Goal: Information Seeking & Learning: Learn about a topic

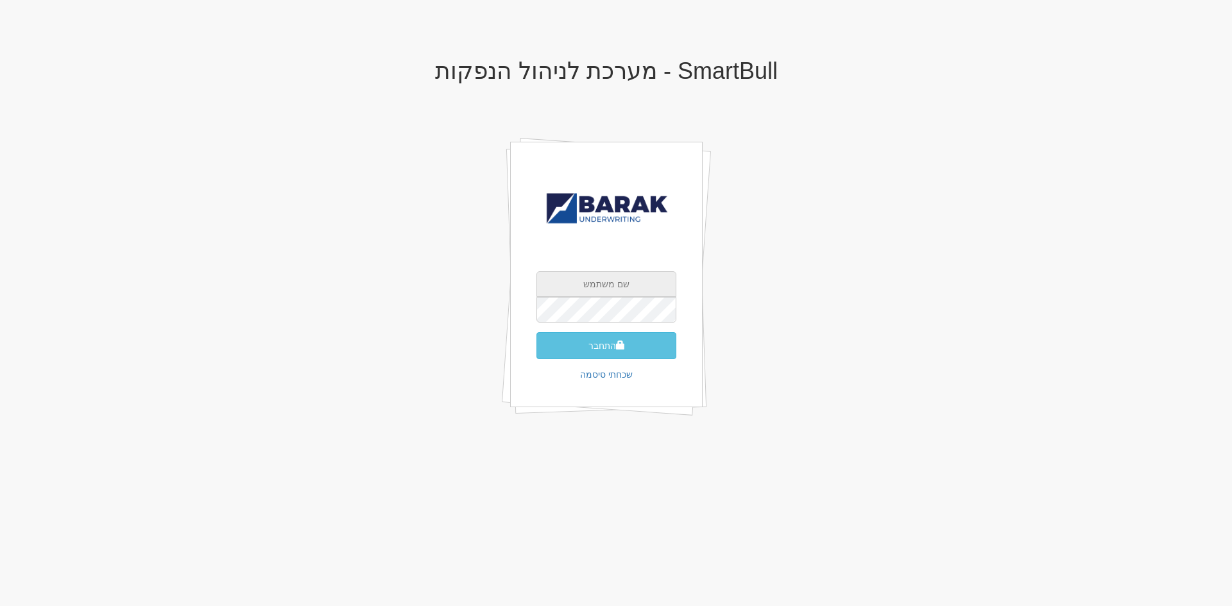
type input "[EMAIL_ADDRESS][DOMAIN_NAME]"
click at [589, 352] on button "התחבר" at bounding box center [606, 345] width 140 height 27
type input "143337"
click at [536, 352] on button "התחבר" at bounding box center [606, 365] width 140 height 27
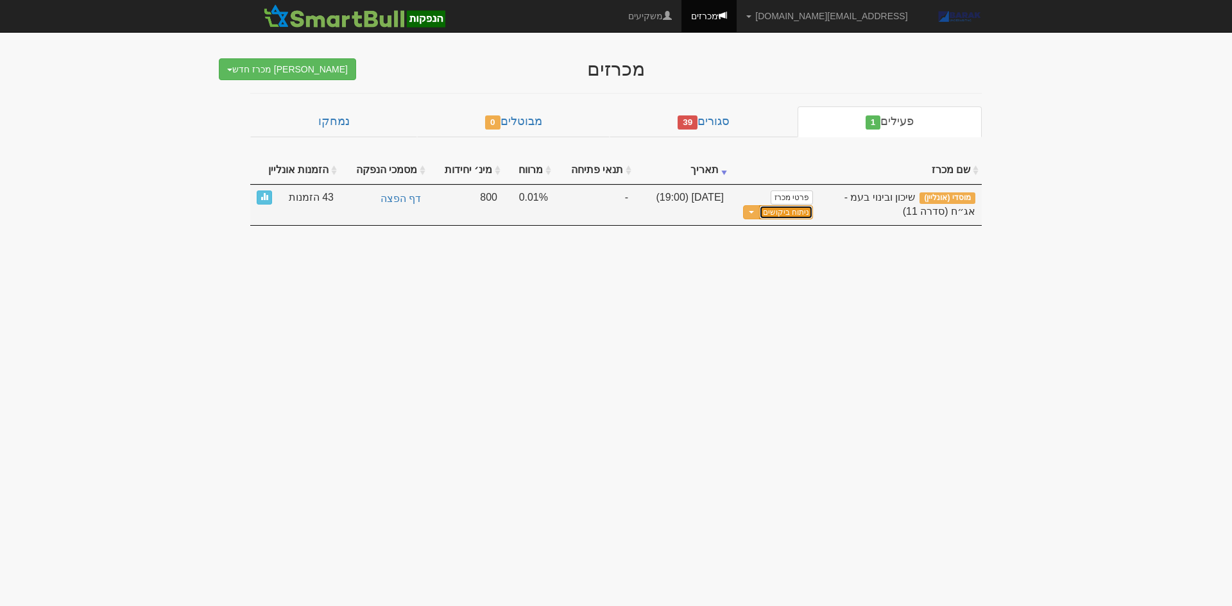
click at [802, 210] on link "ניתוח ביקושים" at bounding box center [786, 212] width 54 height 15
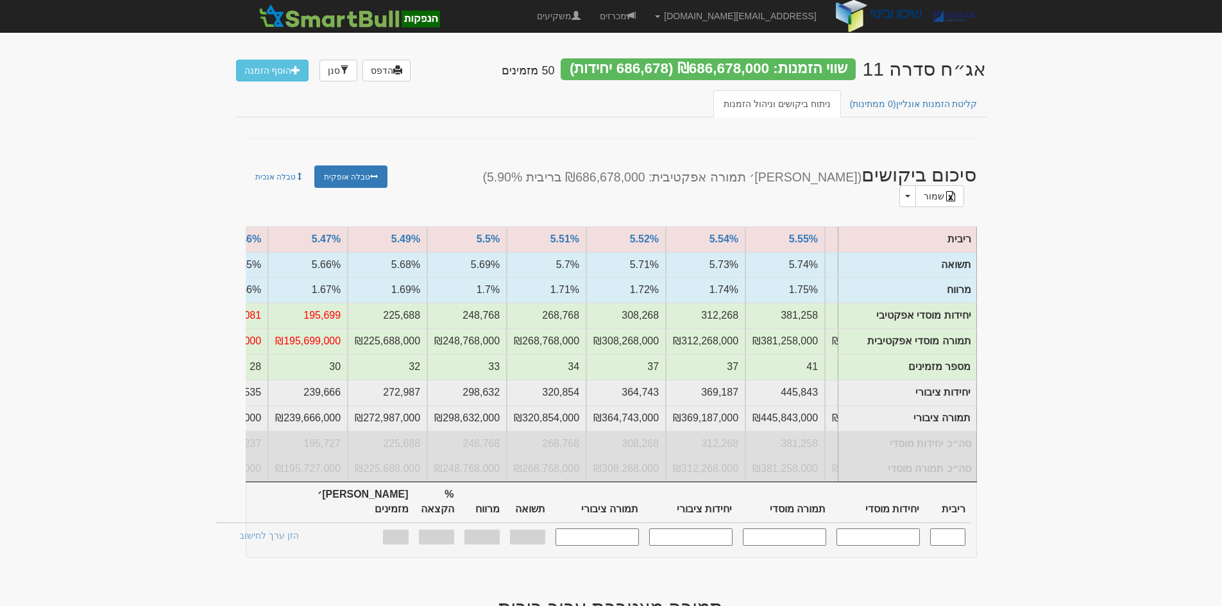
scroll to position [0, -786]
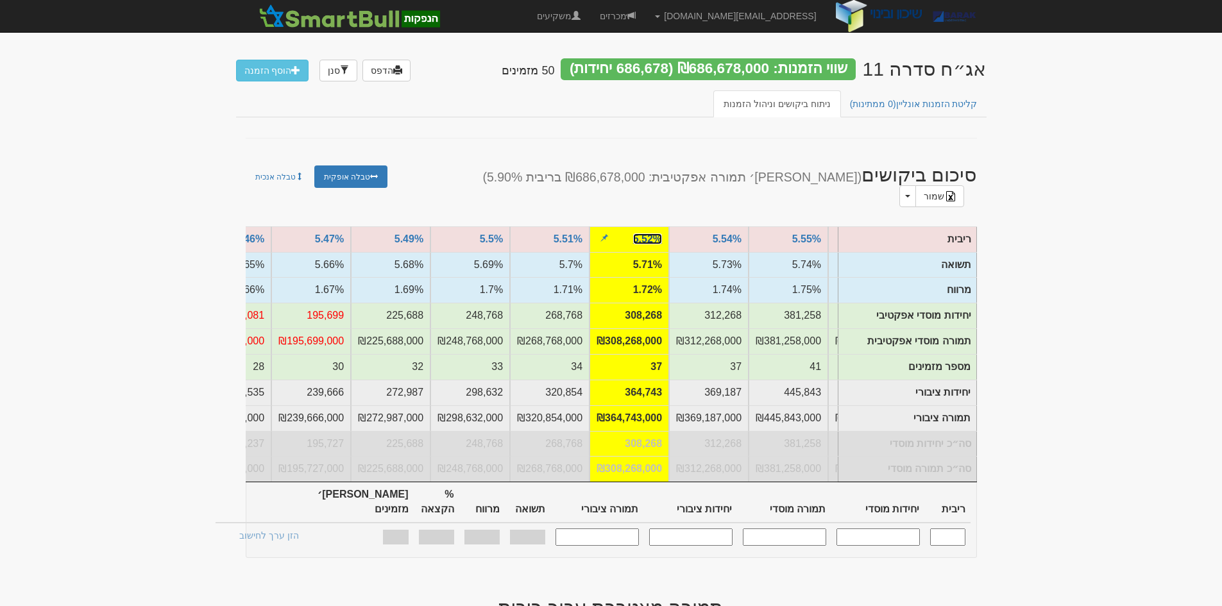
click at [649, 233] on link "5.52%" at bounding box center [647, 238] width 29 height 11
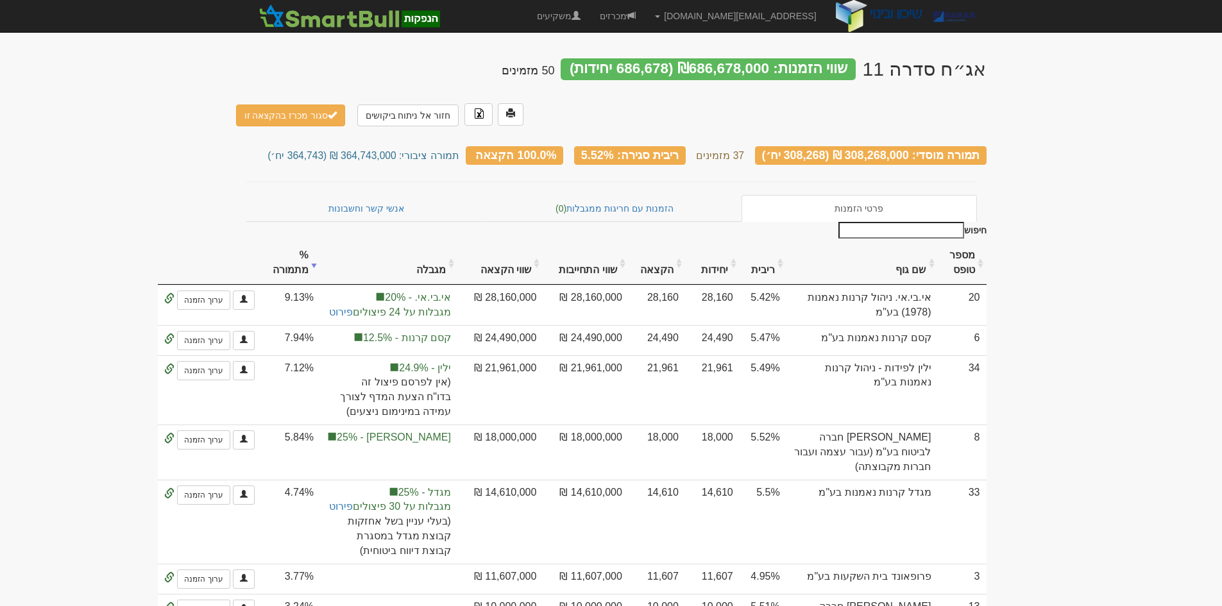
click at [628, 242] on th "שווי התחייבות" at bounding box center [585, 263] width 85 height 43
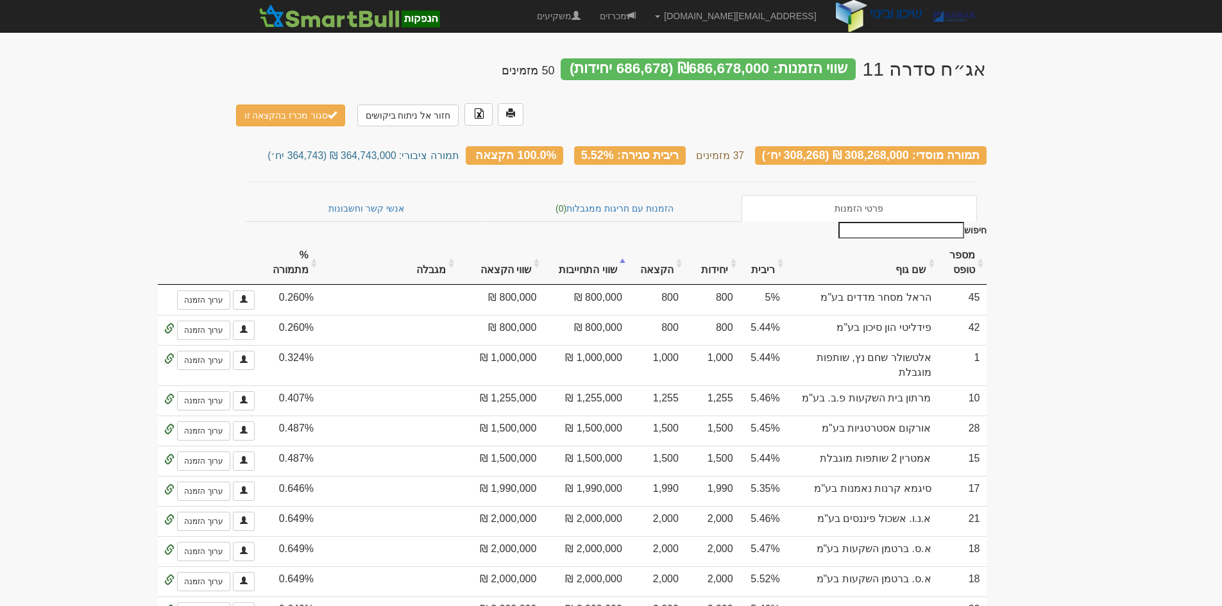
click at [628, 242] on th "שווי התחייבות" at bounding box center [585, 263] width 85 height 43
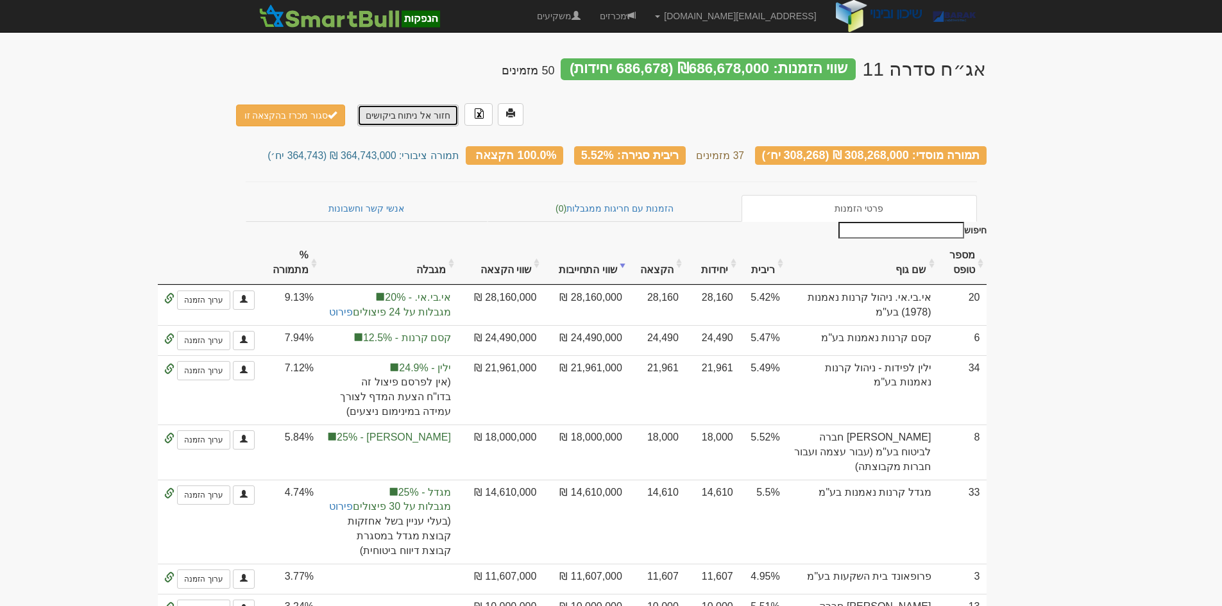
click at [409, 105] on link "חזור אל ניתוח ביקושים" at bounding box center [408, 116] width 102 height 22
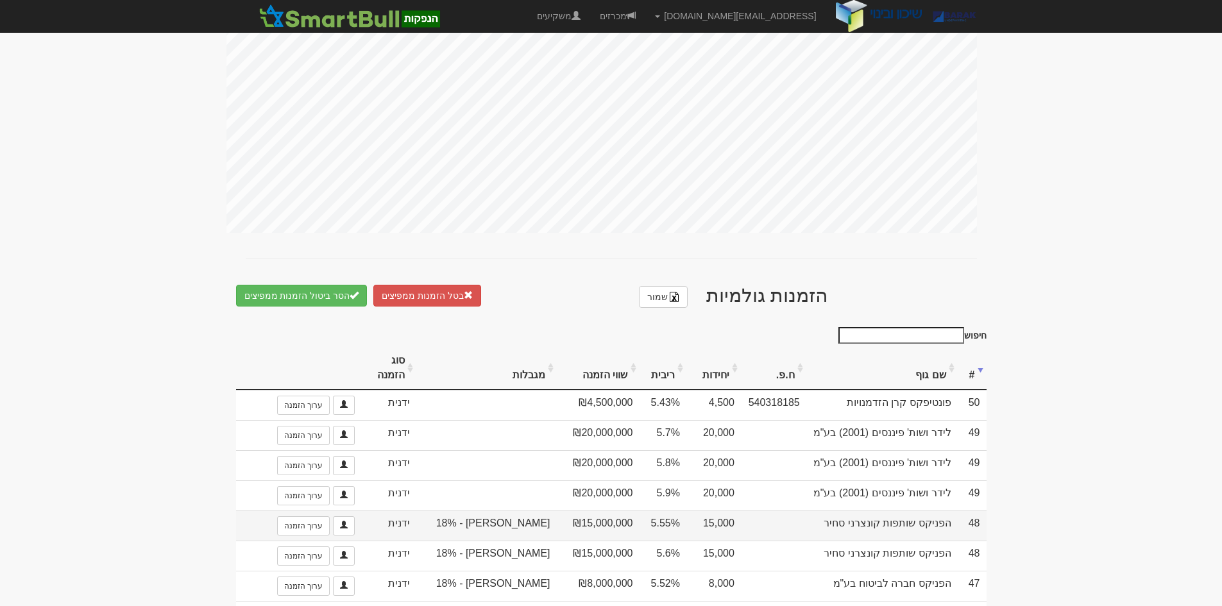
scroll to position [706, 0]
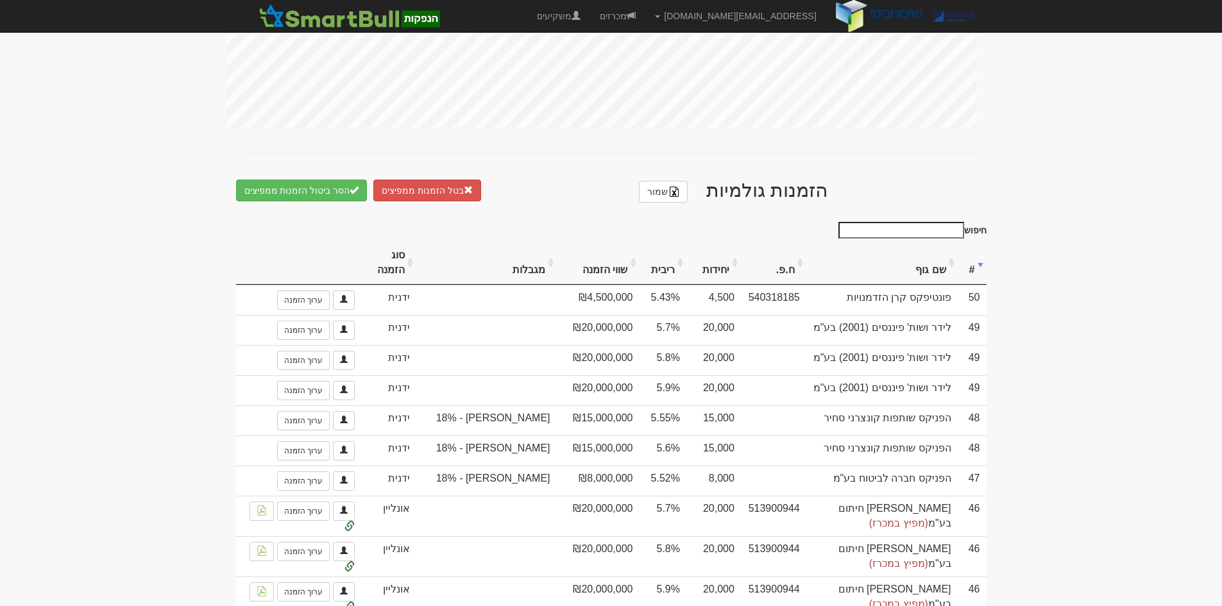
click at [625, 242] on th "שווי הזמנה" at bounding box center [598, 263] width 83 height 43
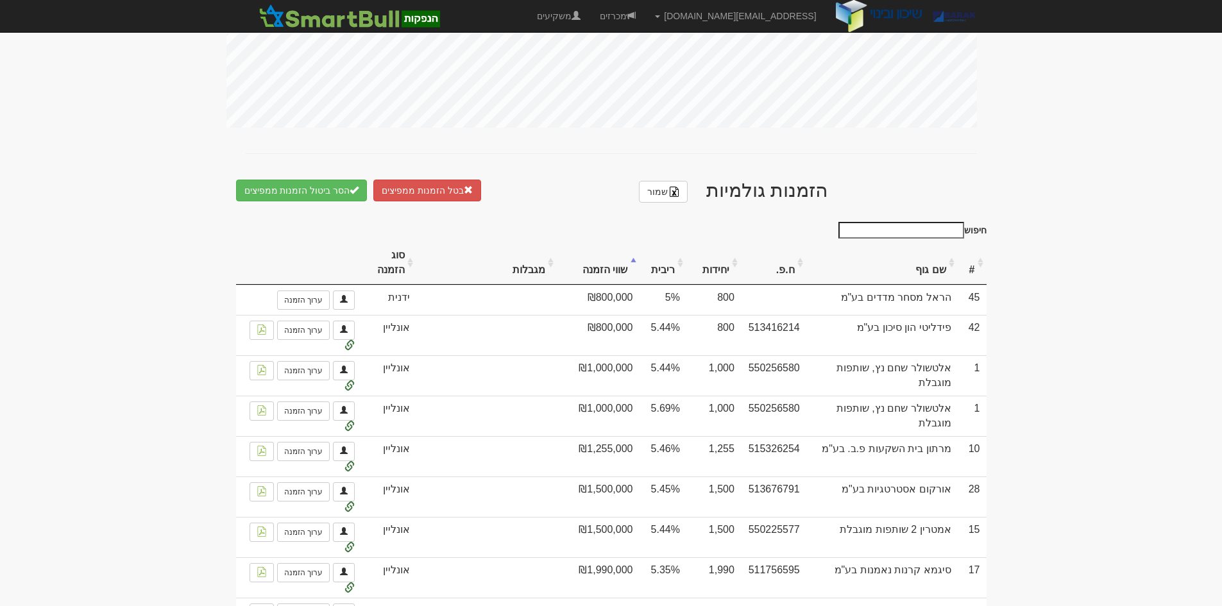
click at [640, 253] on th "שווי הזמנה" at bounding box center [598, 263] width 83 height 43
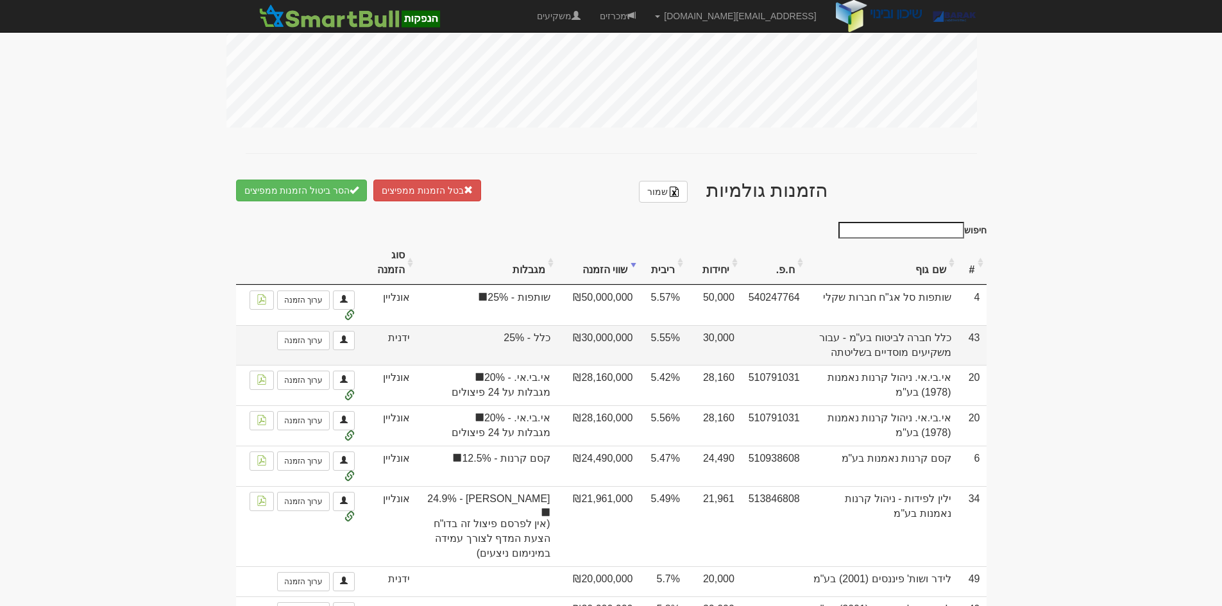
click at [686, 325] on td "5.55%" at bounding box center [663, 345] width 47 height 40
click at [686, 333] on td "5.55%" at bounding box center [663, 345] width 47 height 40
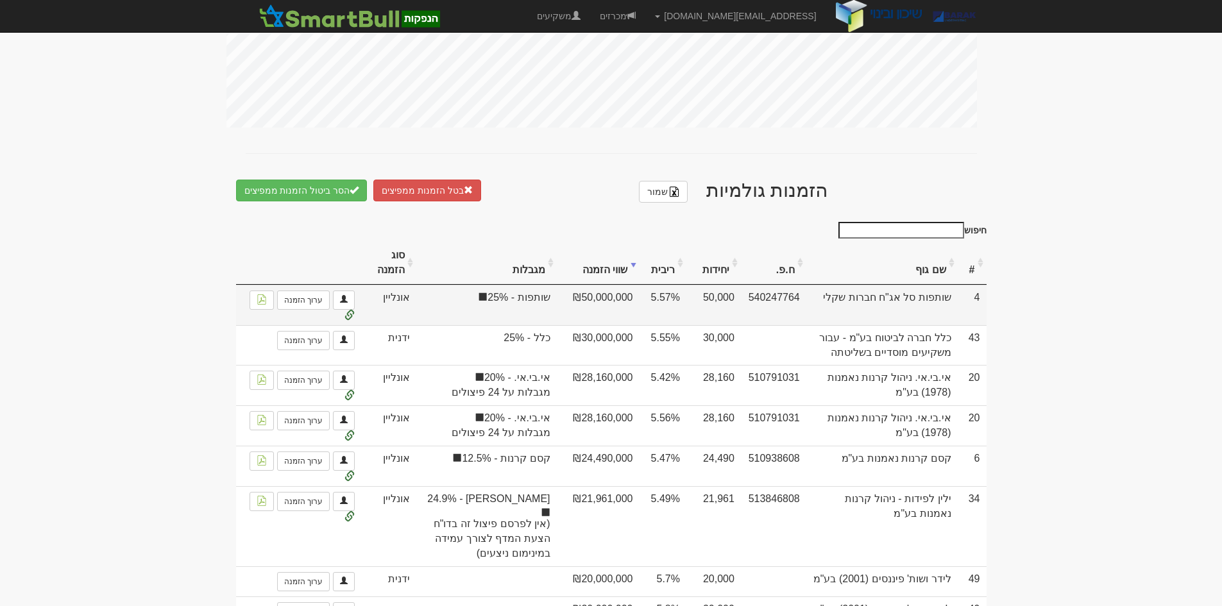
click at [686, 285] on td "5.57%" at bounding box center [663, 305] width 47 height 40
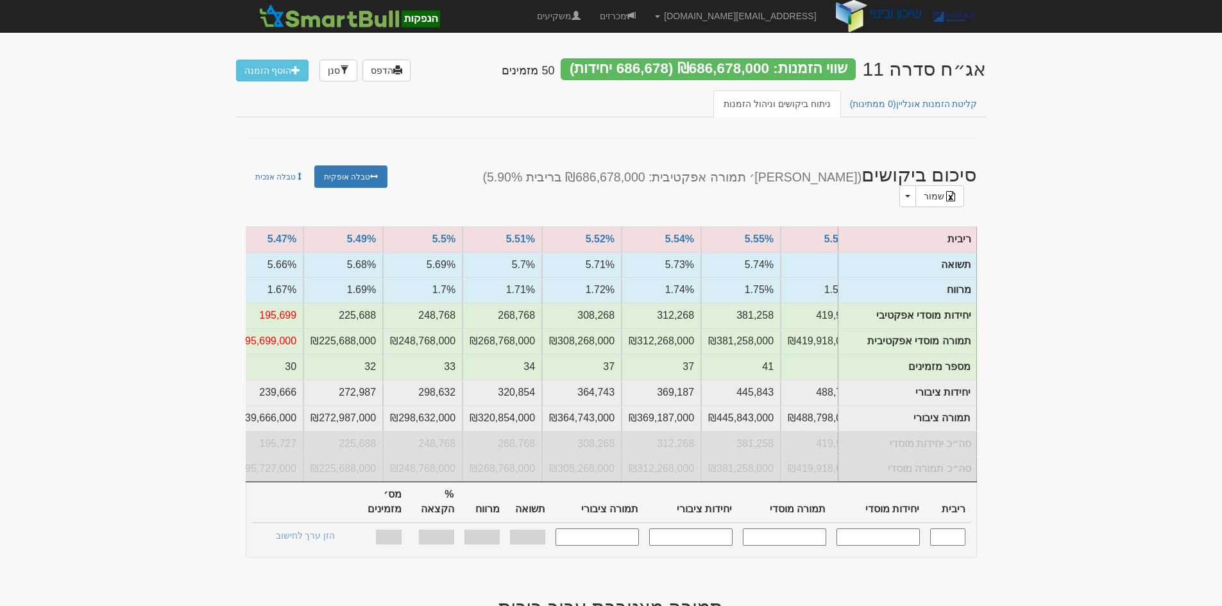
scroll to position [0, -729]
